Goal: Transaction & Acquisition: Purchase product/service

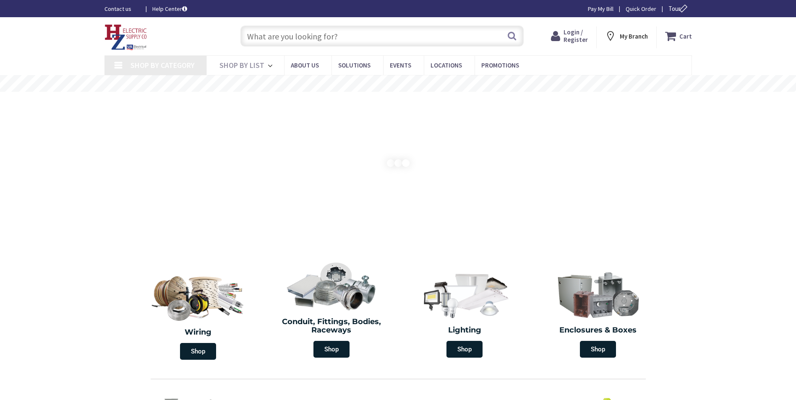
type input "[GEOGRAPHIC_DATA][STREET_ADDRESS][GEOGRAPHIC_DATA]"
click at [388, 32] on input "text" at bounding box center [381, 36] width 283 height 21
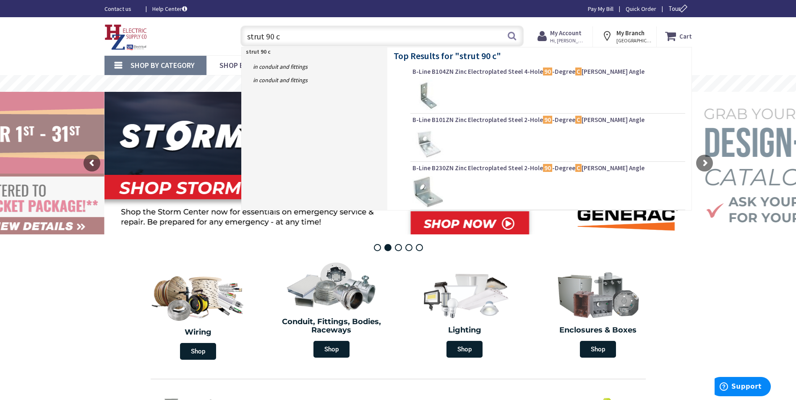
type input "strut 90"
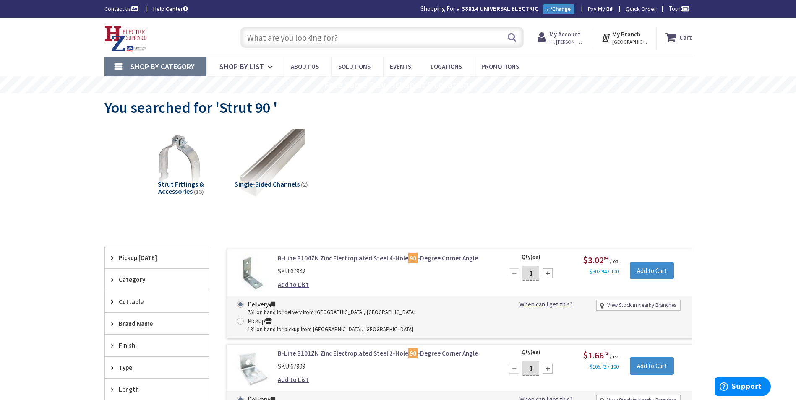
click at [342, 42] on input "text" at bounding box center [381, 37] width 283 height 21
paste input "90 Degree Gusseted Fitting for 1-5/8" Strut Channel, 4 Slot Hole Corner Bracket"
type input "90 Degree Gusseted Fitting for 1-5/8" Strut Channel, 4 Slot Hole Corner Bracket"
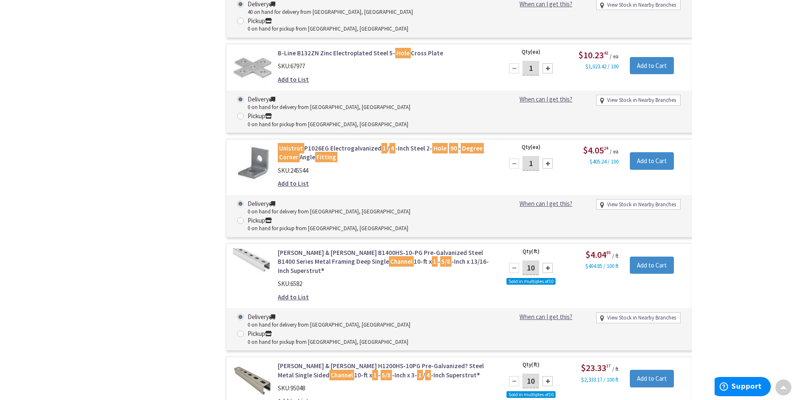
scroll to position [1344, 0]
